Goal: Check status: Check status

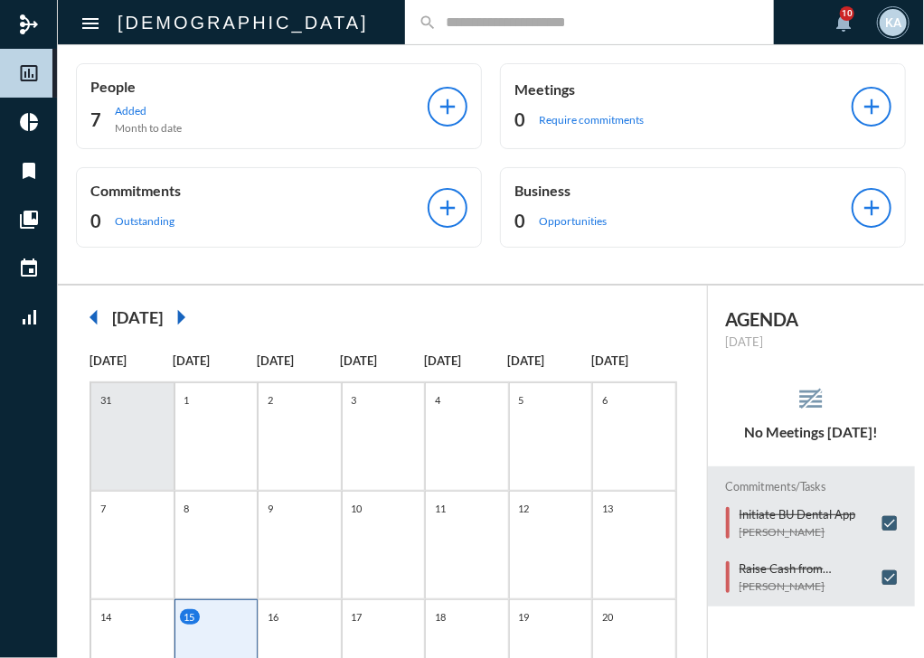
click at [391, 275] on div "People 7 Added Month to date add Meetings 0 Require commitments add Commitments…" at bounding box center [491, 164] width 866 height 239
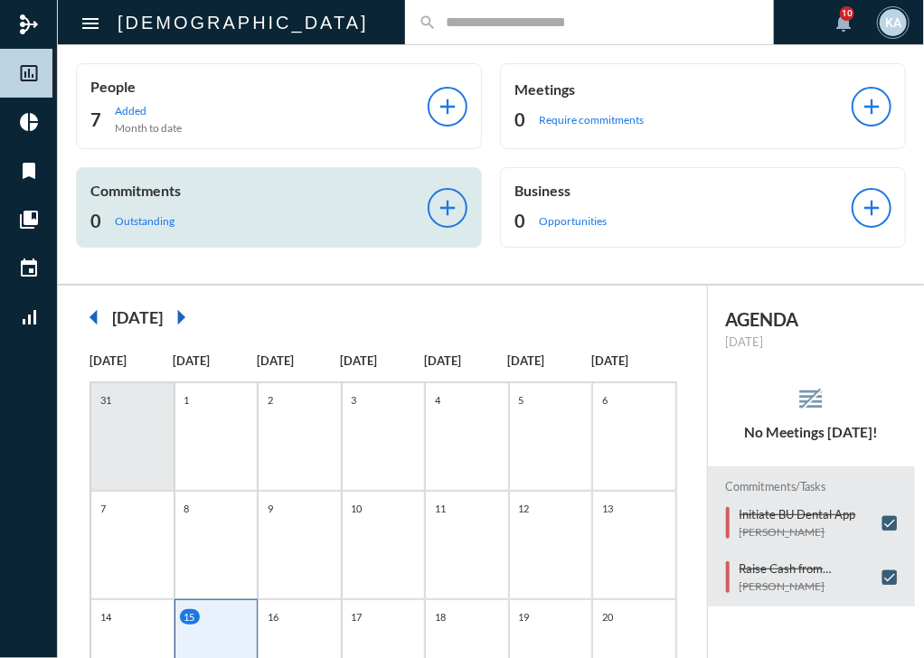
click at [139, 182] on p "Commitments" at bounding box center [258, 190] width 337 height 17
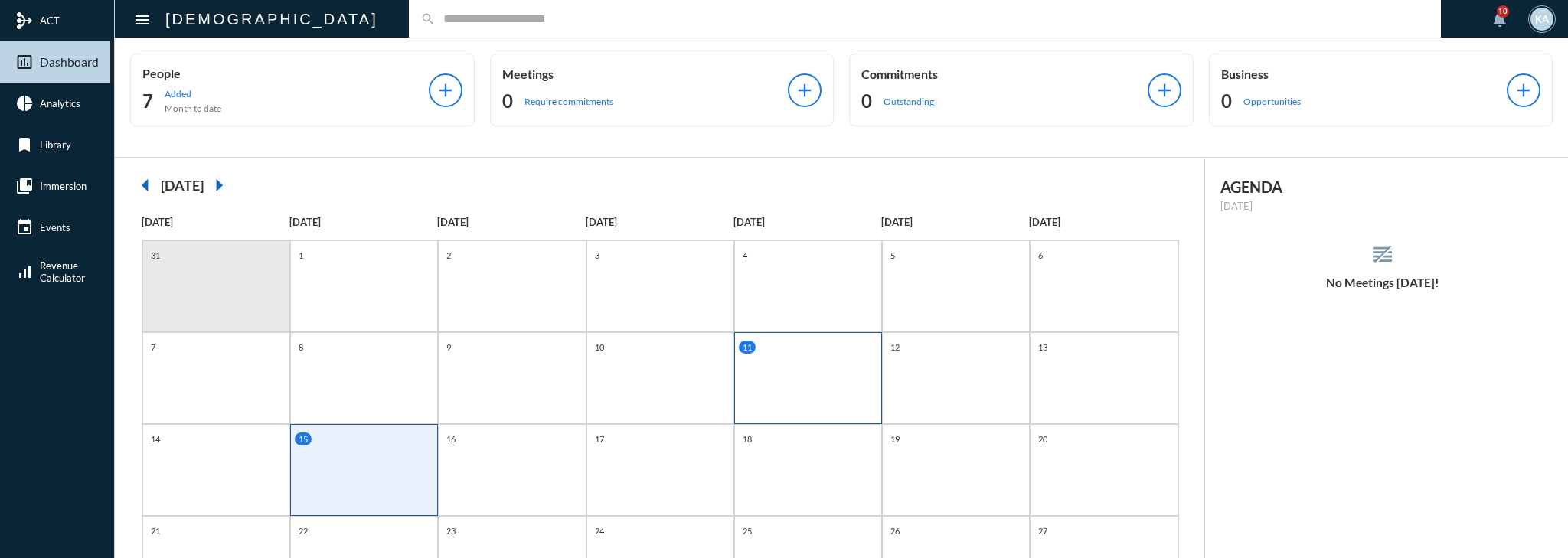
click at [791, 332] on div "11" at bounding box center [808, 378] width 147 height 91
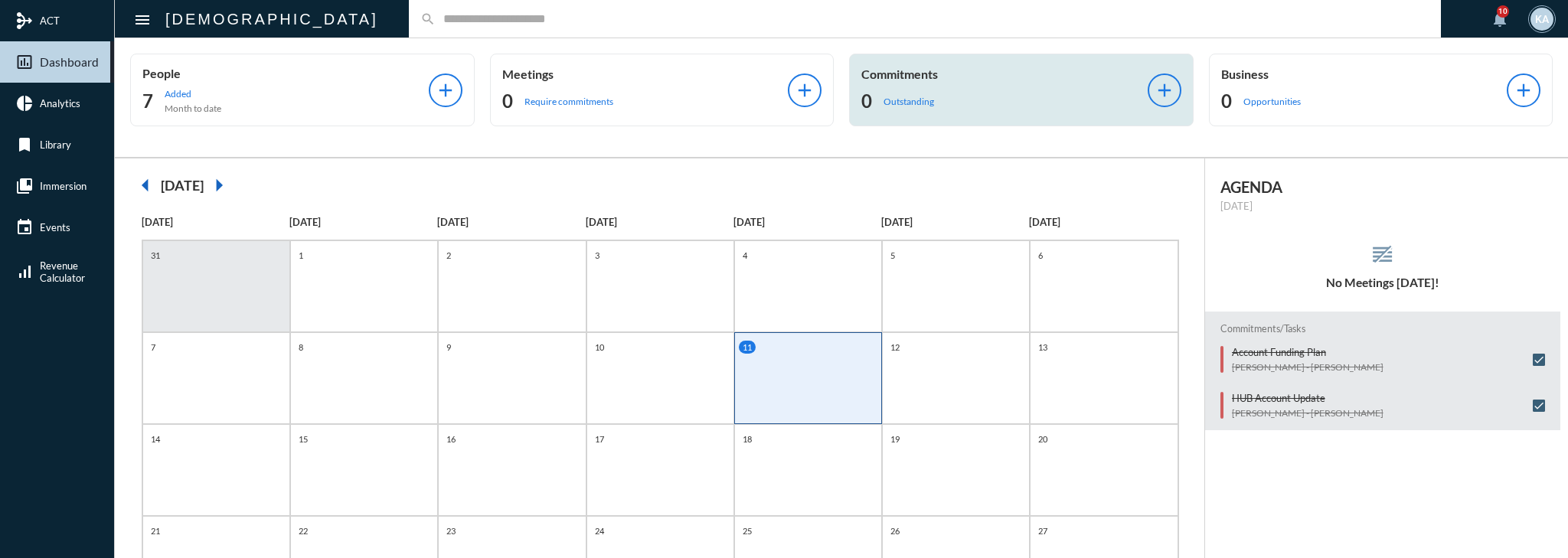
click at [986, 117] on div "Commitments 0 Outstanding add" at bounding box center [1021, 90] width 345 height 73
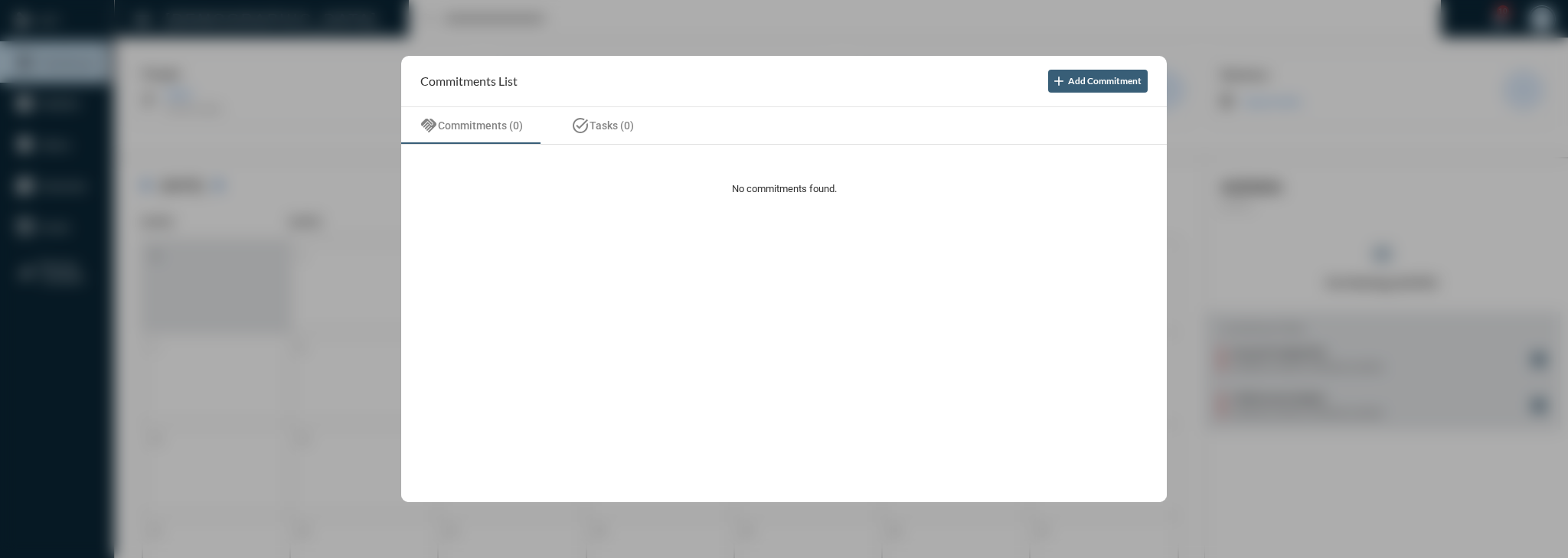
click at [890, 30] on div at bounding box center [784, 279] width 1568 height 558
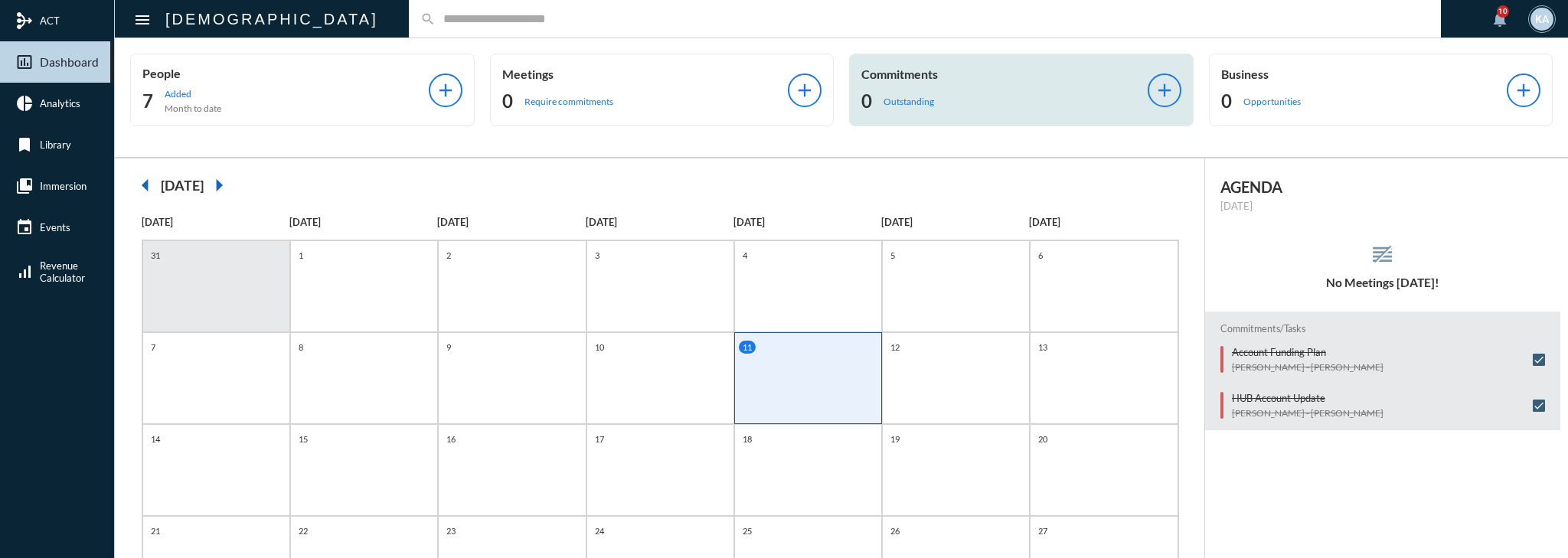
click at [1063, 104] on div "0 Outstanding" at bounding box center [1005, 101] width 286 height 25
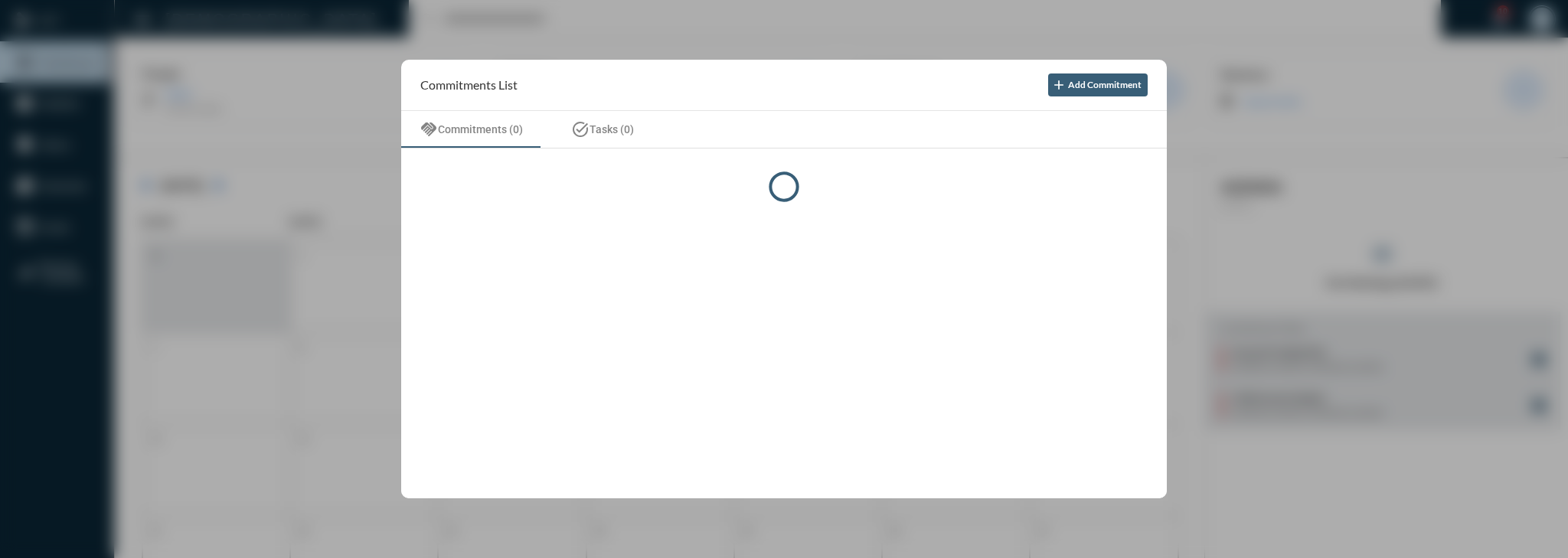
click at [1279, 196] on div at bounding box center [784, 279] width 1568 height 558
